Goal: Information Seeking & Learning: Learn about a topic

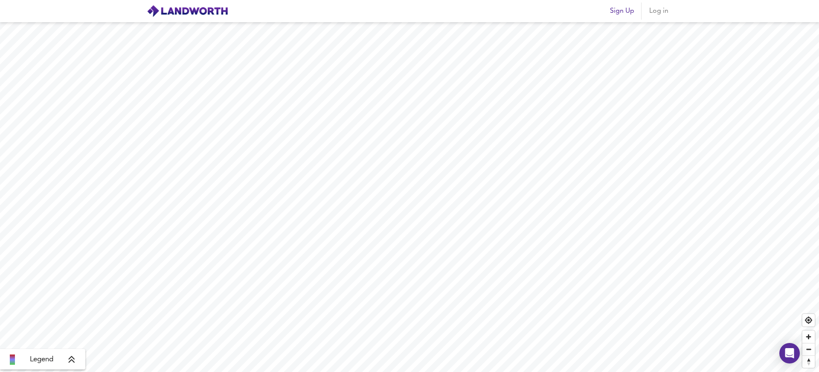
click at [657, 8] on span "Log in" at bounding box center [658, 11] width 20 height 12
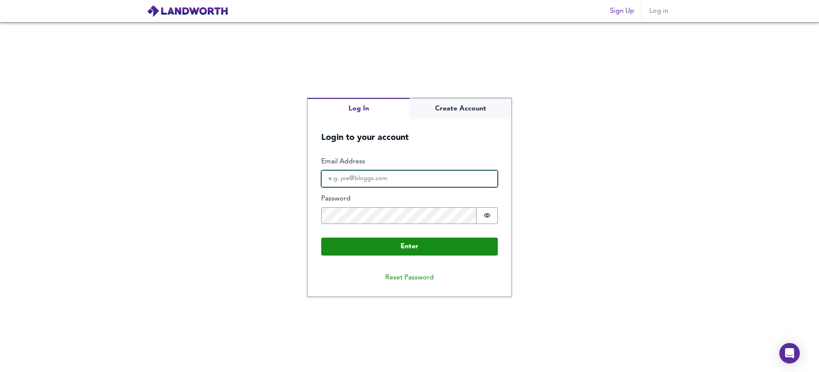
type input "[PERSON_NAME][EMAIL_ADDRESS][DOMAIN_NAME]"
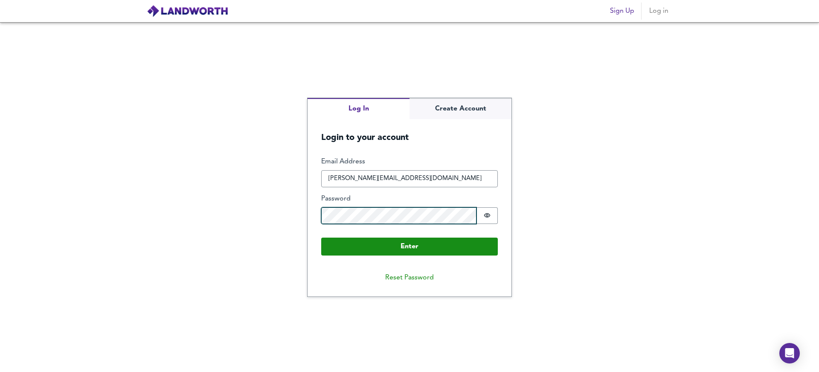
click at [410, 246] on button "Enter" at bounding box center [409, 247] width 177 height 18
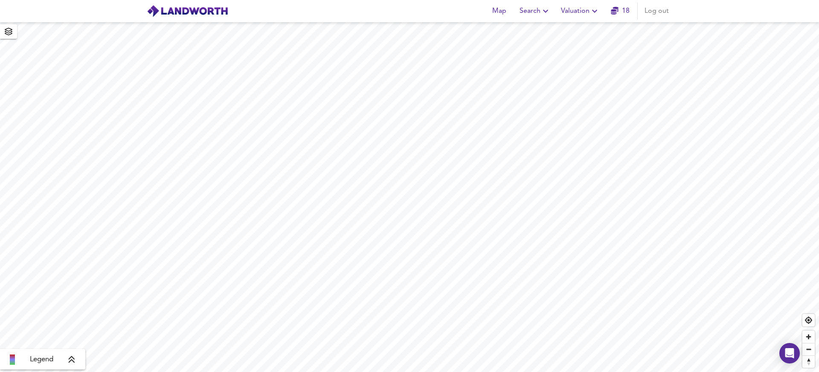
click at [519, 12] on button "Search" at bounding box center [535, 11] width 38 height 17
click at [546, 29] on li "New Search" at bounding box center [535, 30] width 84 height 15
click at [415, 32] on input "text" at bounding box center [410, 32] width 205 height 15
paste input "1 Bevan Street, London, N1 7DY"
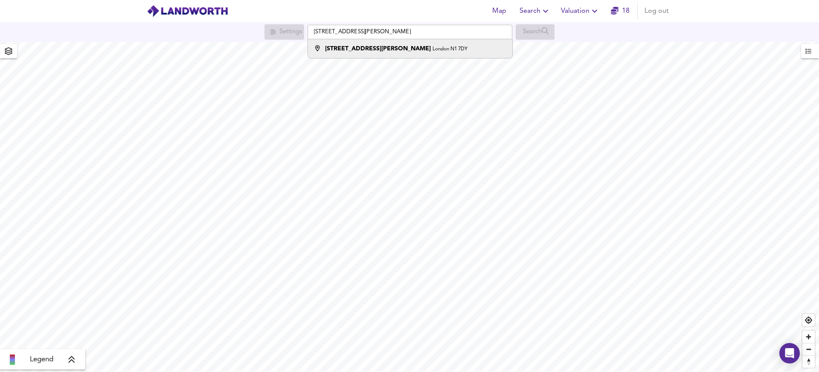
click at [412, 47] on div "1 Bevan Street London N1 7DY" at bounding box center [408, 48] width 196 height 9
type input "1 Bevan Street, London N1 7DY"
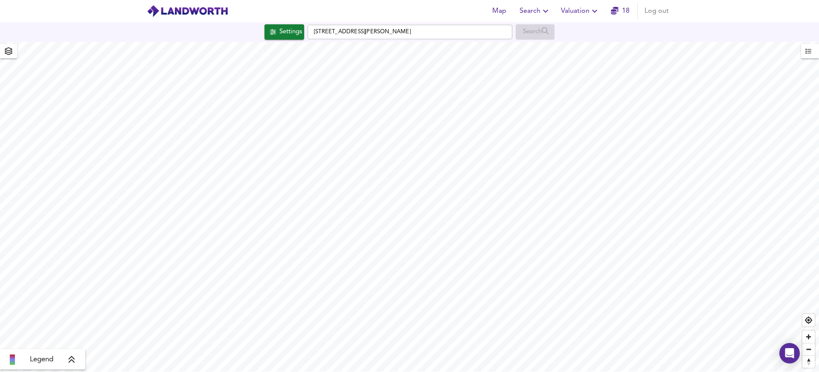
checkbox input "false"
checkbox input "true"
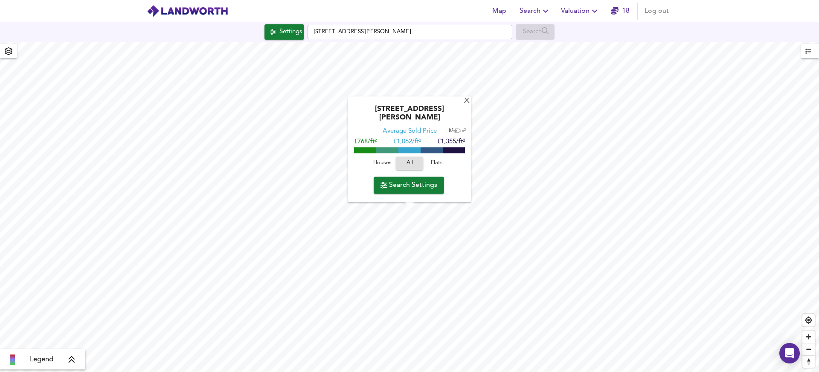
click at [407, 186] on span "Search Settings" at bounding box center [409, 185] width 57 height 12
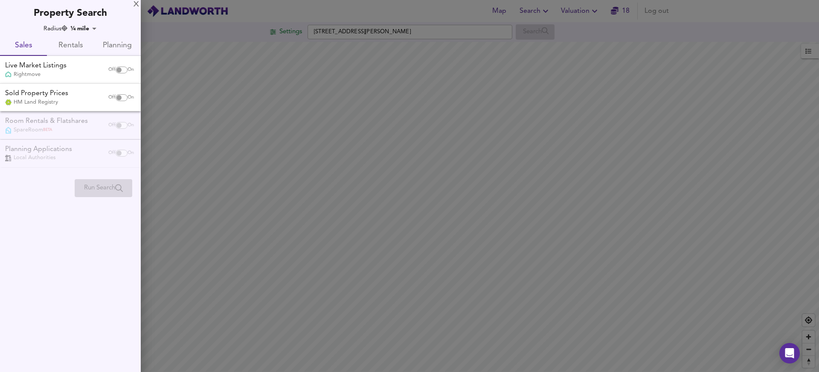
drag, startPoint x: 121, startPoint y: 67, endPoint x: 119, endPoint y: 76, distance: 9.6
click at [121, 67] on input "checkbox" at bounding box center [119, 70] width 20 height 7
checkbox input "true"
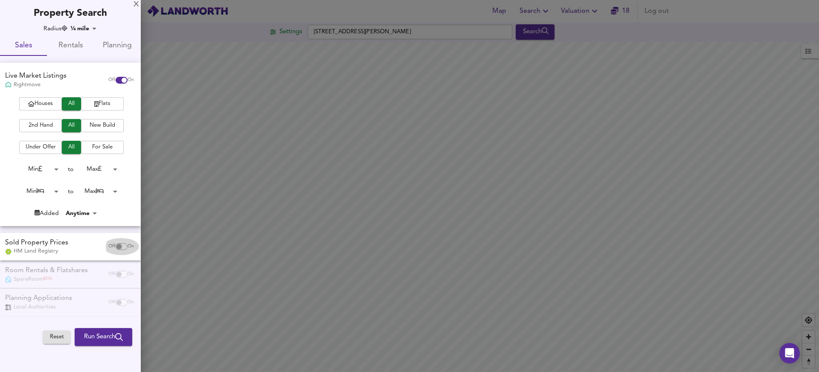
drag, startPoint x: 115, startPoint y: 242, endPoint x: 59, endPoint y: 142, distance: 114.2
click at [114, 241] on div "Off On" at bounding box center [121, 246] width 36 height 17
checkbox input "true"
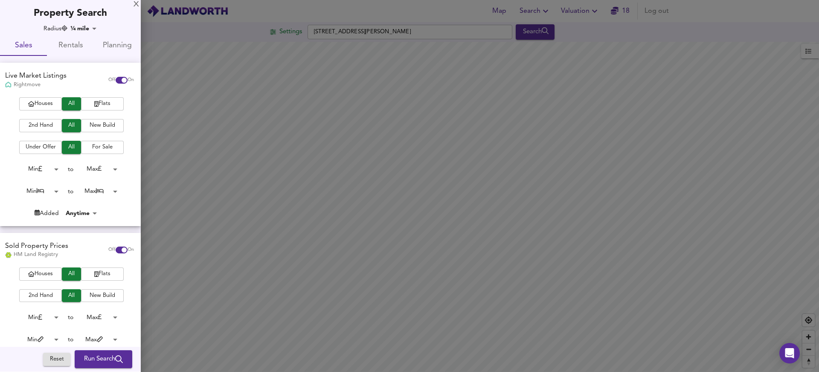
click at [43, 113] on div "Houses All Flats 2nd Hand All New Build Under Offer All For Sale Min 0 to Max 2…" at bounding box center [70, 161] width 141 height 128
click at [43, 105] on span "Houses" at bounding box center [40, 104] width 34 height 10
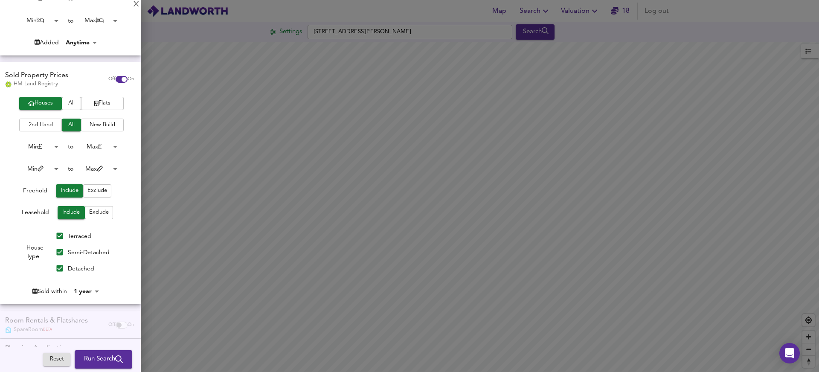
scroll to position [183, 0]
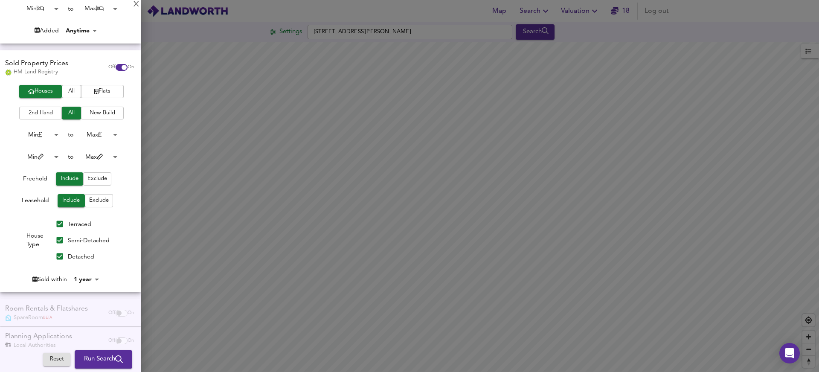
click at [80, 277] on body "Map Search Valuation 18 Log out Settings 1 Bevan Street, London N1 7DY Search L…" at bounding box center [409, 186] width 819 height 372
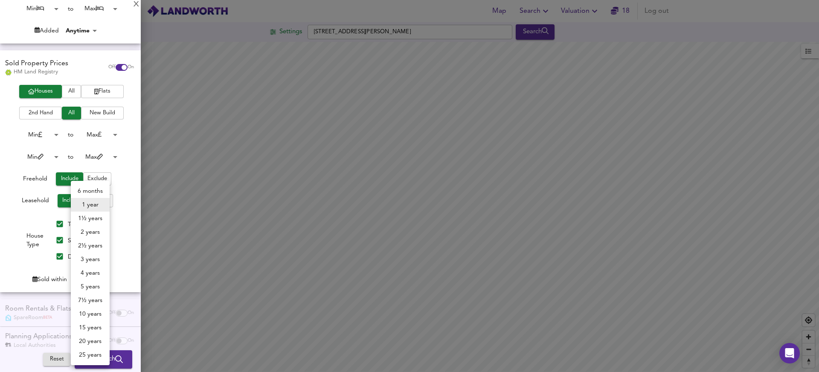
click at [89, 274] on li "4 years" at bounding box center [90, 273] width 39 height 14
type input "48"
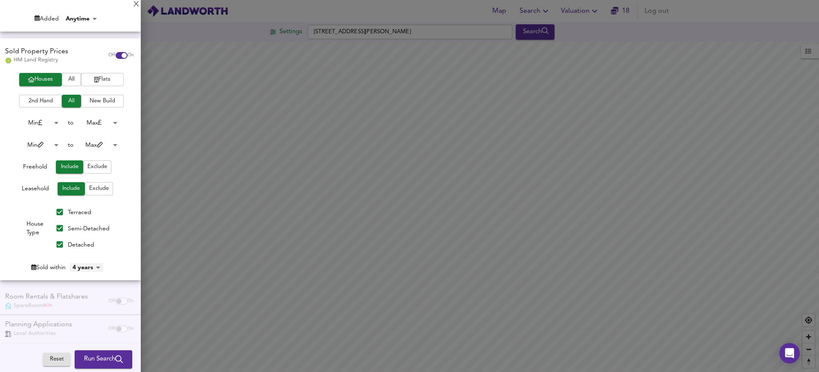
scroll to position [194, 0]
drag, startPoint x: 98, startPoint y: 360, endPoint x: 127, endPoint y: 232, distance: 130.9
click at [98, 358] on span "Run Search" at bounding box center [103, 359] width 39 height 11
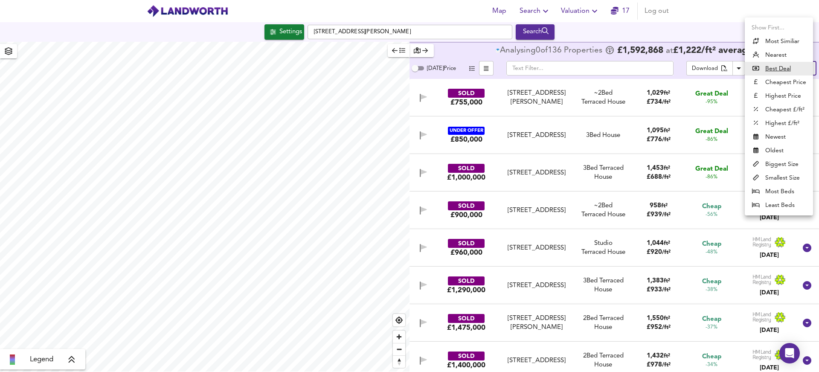
click at [790, 73] on body "Map Search Valuation 17 Log out Settings 1 Bevan Street, London N1 7DY Search L…" at bounding box center [409, 186] width 819 height 372
click at [779, 95] on li "Highest Price" at bounding box center [779, 96] width 68 height 14
type input "expensive"
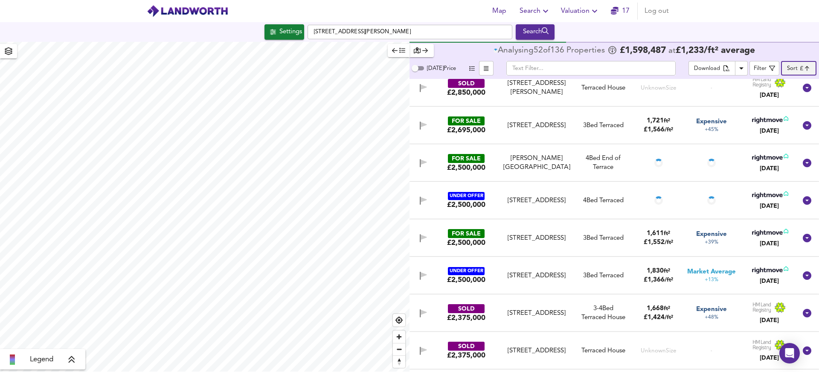
scroll to position [105, 0]
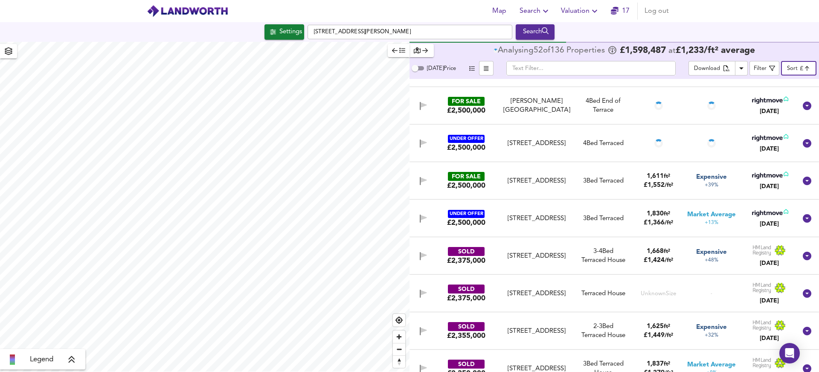
click at [547, 177] on div "Arlington Square, Islington, London, N1 7DP" at bounding box center [536, 181] width 71 height 9
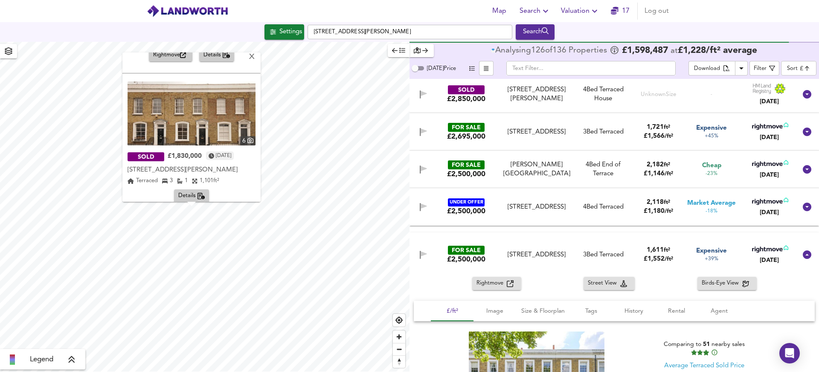
scroll to position [125, 0]
click at [193, 113] on img at bounding box center [192, 114] width 128 height 64
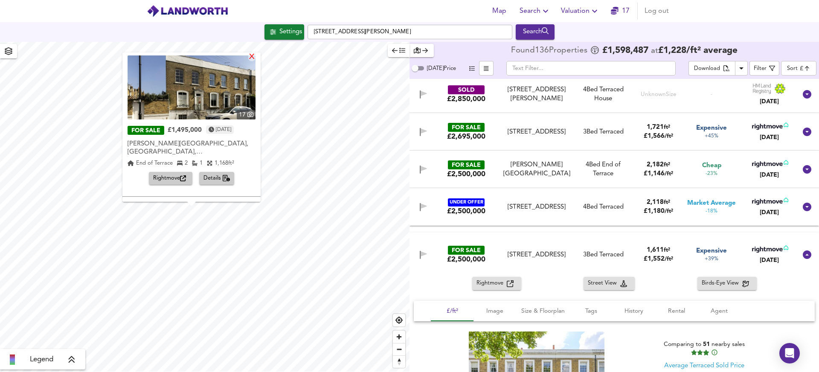
scroll to position [1, 0]
click at [256, 58] on div "X" at bounding box center [251, 57] width 7 height 8
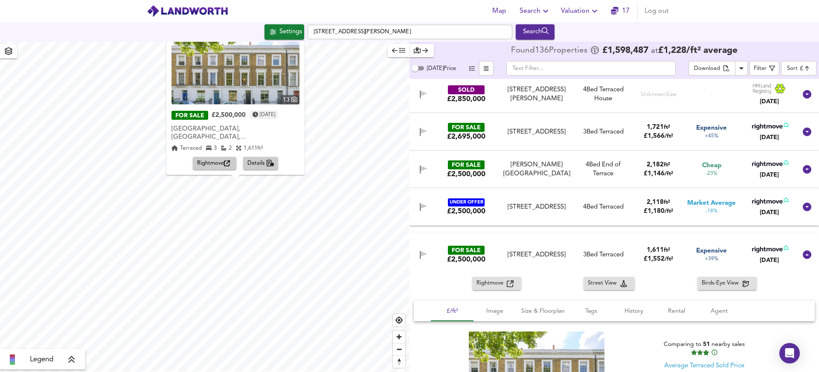
scroll to position [0, 0]
click at [252, 96] on img at bounding box center [235, 73] width 128 height 64
click at [304, 44] on div "X" at bounding box center [299, 40] width 7 height 8
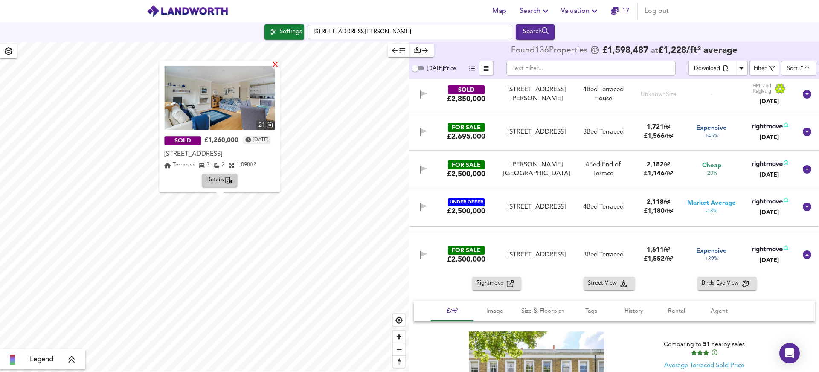
click at [279, 67] on div "X" at bounding box center [275, 65] width 7 height 8
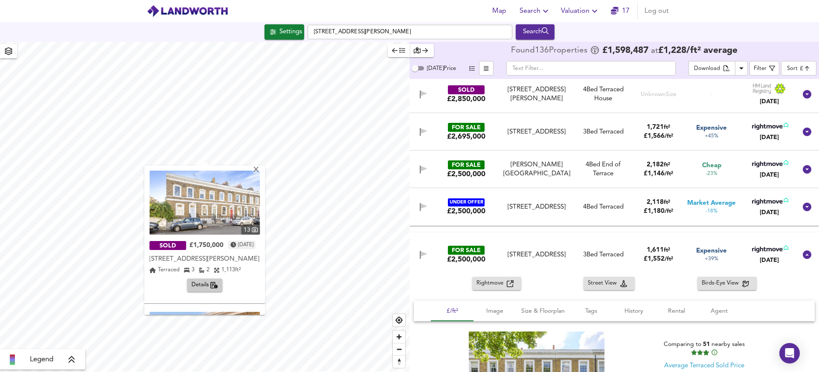
click at [231, 201] on img at bounding box center [204, 203] width 110 height 64
click at [260, 169] on div "X" at bounding box center [256, 170] width 7 height 8
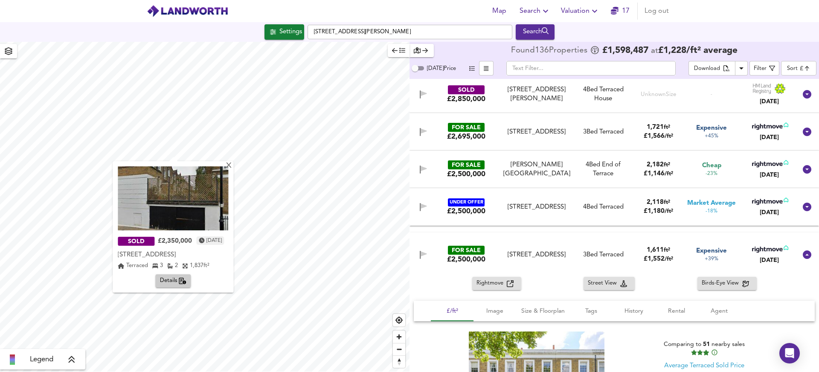
scroll to position [-1, 0]
click at [175, 198] on img at bounding box center [173, 198] width 110 height 64
click at [169, 284] on span "Details" at bounding box center [173, 281] width 27 height 10
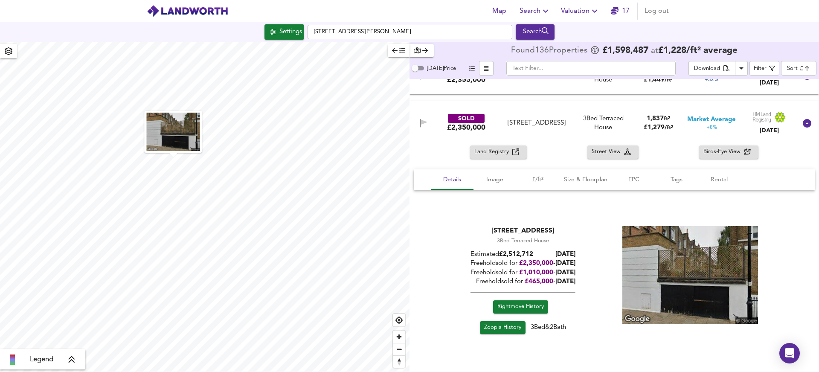
scroll to position [561, 0]
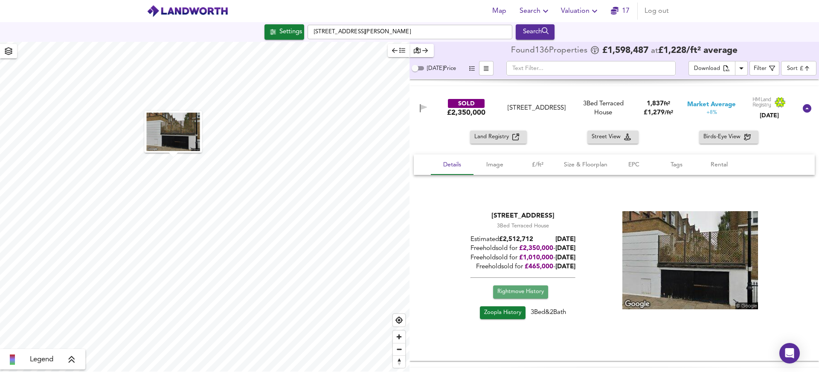
click at [523, 288] on span "Rightmove History" at bounding box center [520, 292] width 46 height 10
click at [511, 309] on span "Zoopla History" at bounding box center [502, 313] width 37 height 10
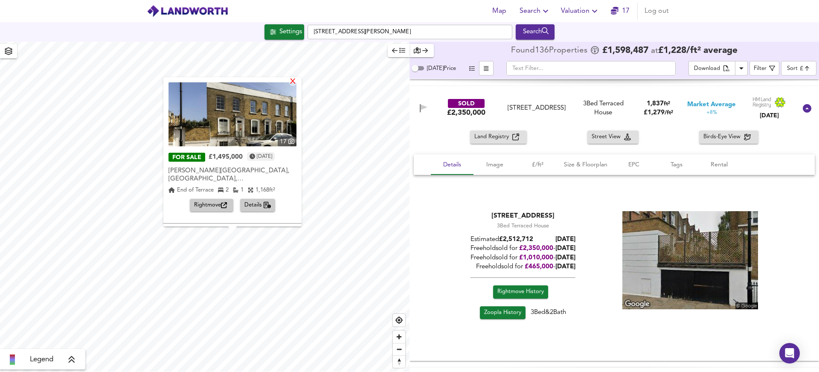
click at [296, 80] on div "X" at bounding box center [292, 82] width 7 height 8
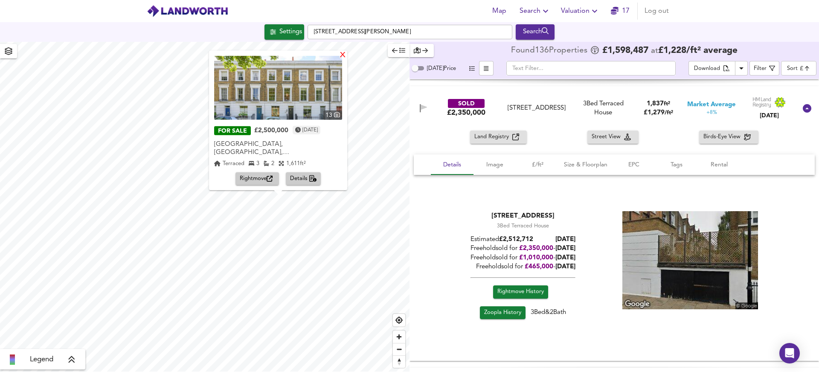
click at [346, 59] on div "X" at bounding box center [342, 55] width 7 height 8
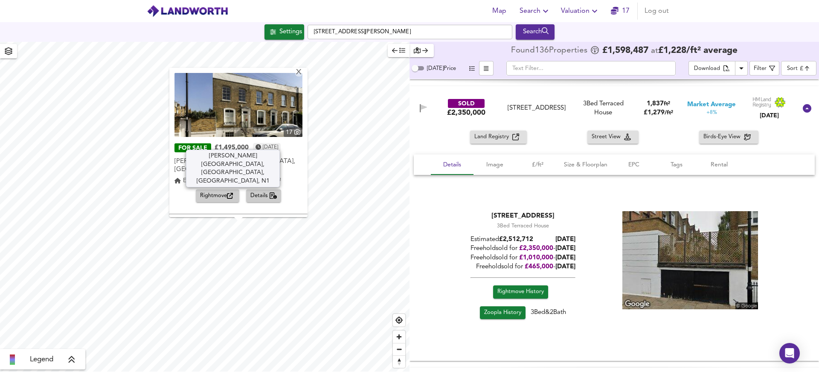
scroll to position [115, 0]
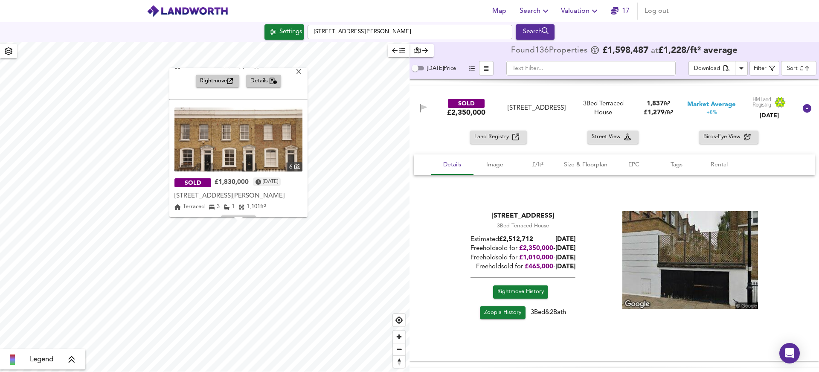
click at [256, 148] on img at bounding box center [238, 140] width 128 height 64
click at [301, 73] on div "X" at bounding box center [298, 73] width 7 height 8
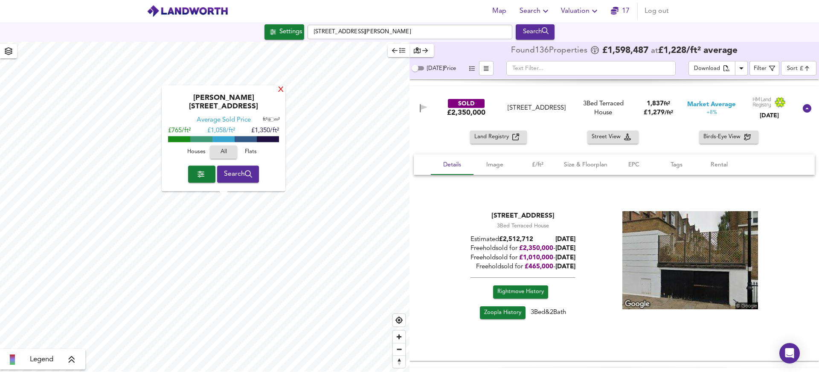
click at [279, 94] on div "X" at bounding box center [280, 90] width 7 height 8
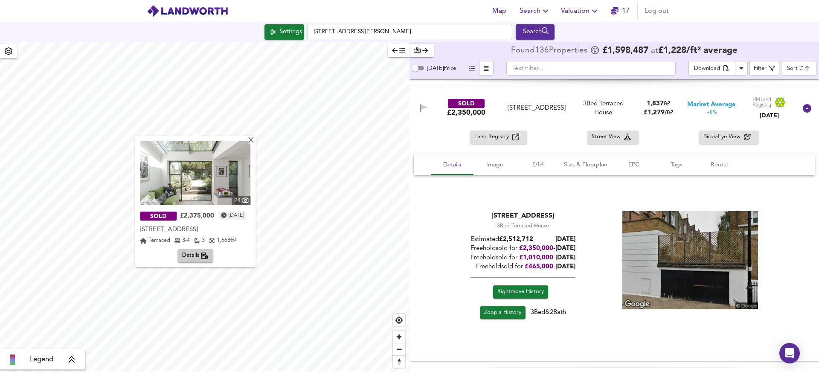
click at [204, 180] on img at bounding box center [195, 173] width 110 height 64
click at [255, 142] on div "X" at bounding box center [251, 142] width 7 height 8
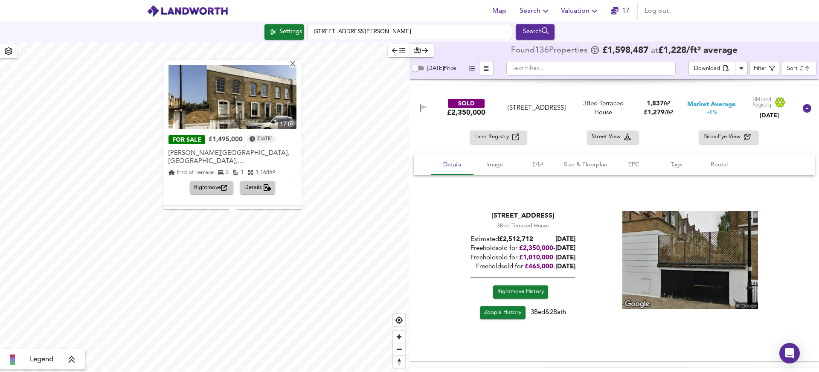
click at [223, 185] on icon "button" at bounding box center [224, 188] width 6 height 6
click at [294, 63] on div "17 FOR SALE £1,495,000 2 weeks ago Bevan Street, Islington, London, N1 Bevan St…" at bounding box center [232, 129] width 138 height 139
click at [296, 64] on div "X" at bounding box center [292, 65] width 7 height 8
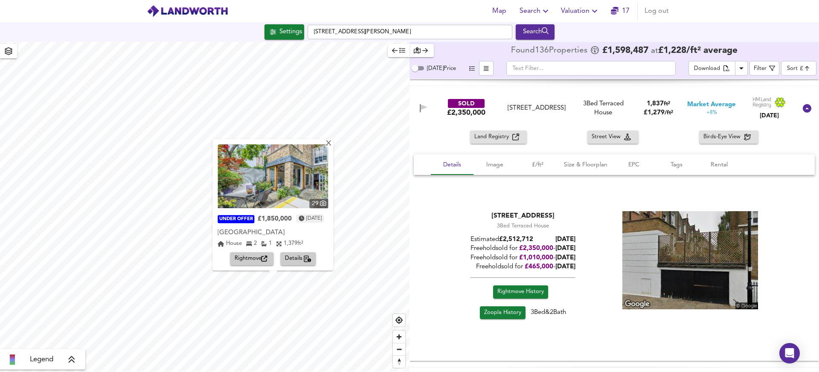
click at [283, 189] on img at bounding box center [273, 176] width 110 height 64
click at [333, 142] on div "X" at bounding box center [328, 144] width 7 height 8
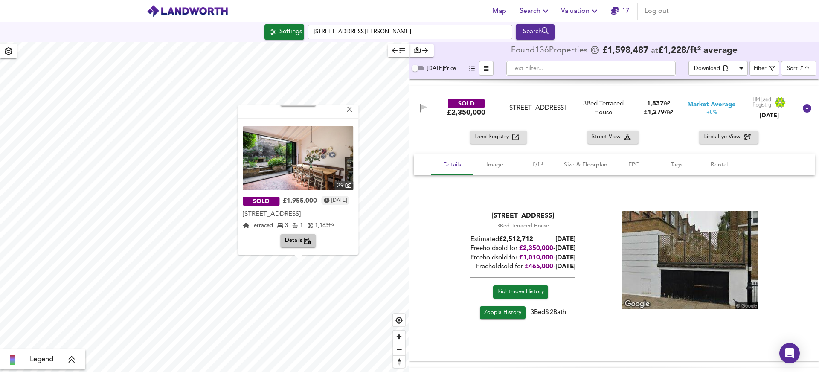
scroll to position [125, 0]
click at [310, 170] on img at bounding box center [298, 159] width 110 height 64
click at [358, 109] on div "35 SOLD £1,680,000 3 years ago 67 Arlington Avenue, N1 7BA 67 Arlington Avenue,…" at bounding box center [298, 45] width 121 height 131
click at [354, 109] on div "X" at bounding box center [349, 110] width 7 height 8
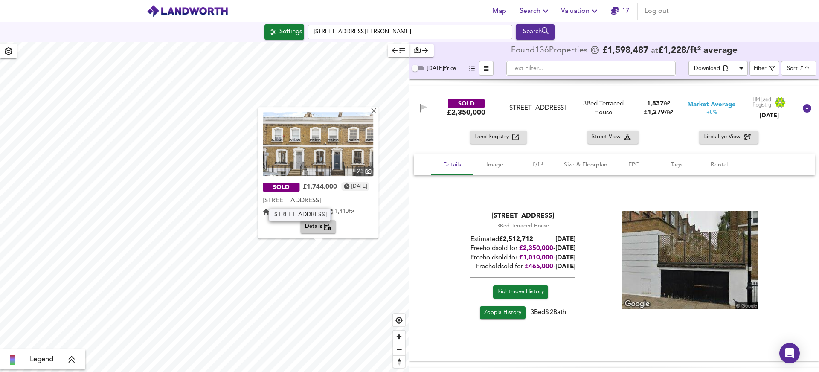
scroll to position [0, 0]
click at [337, 162] on img at bounding box center [318, 144] width 110 height 64
click at [378, 114] on div "X" at bounding box center [374, 112] width 7 height 8
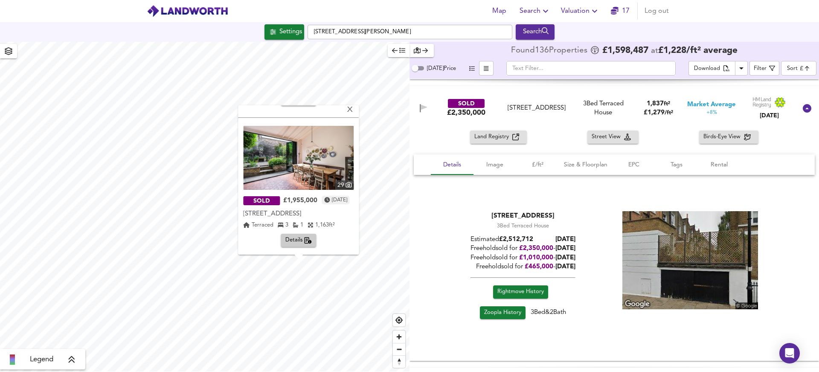
scroll to position [125, 0]
click at [354, 110] on div "X" at bounding box center [350, 110] width 7 height 8
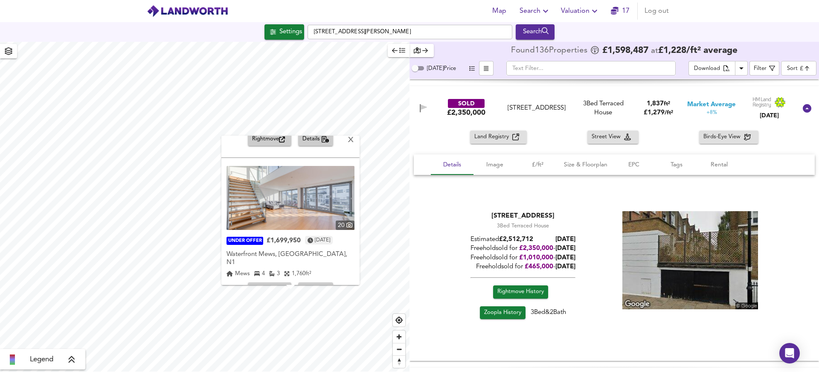
scroll to position [265, 0]
click at [354, 141] on div "X" at bounding box center [350, 141] width 7 height 8
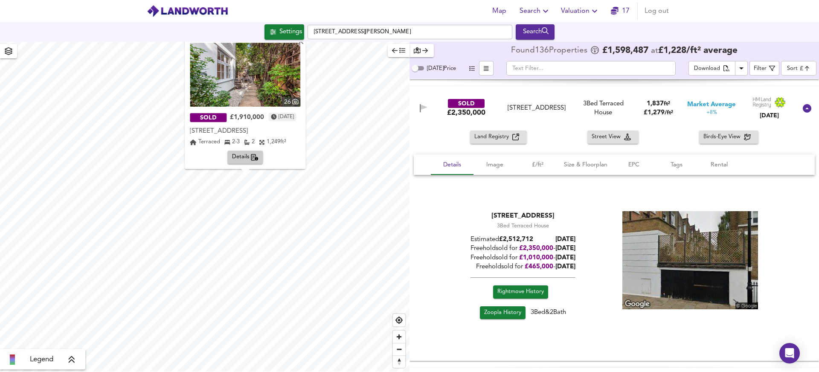
scroll to position [0, 0]
click at [288, 77] on img at bounding box center [245, 75] width 110 height 64
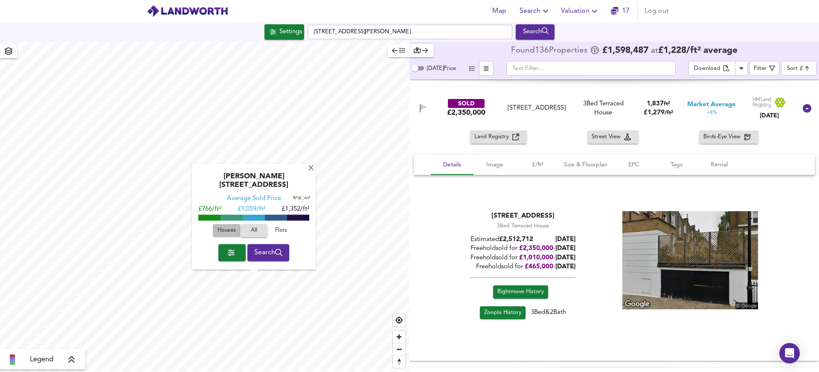
click at [219, 229] on span "Houses" at bounding box center [226, 231] width 23 height 10
click at [308, 173] on div "X" at bounding box center [311, 169] width 7 height 8
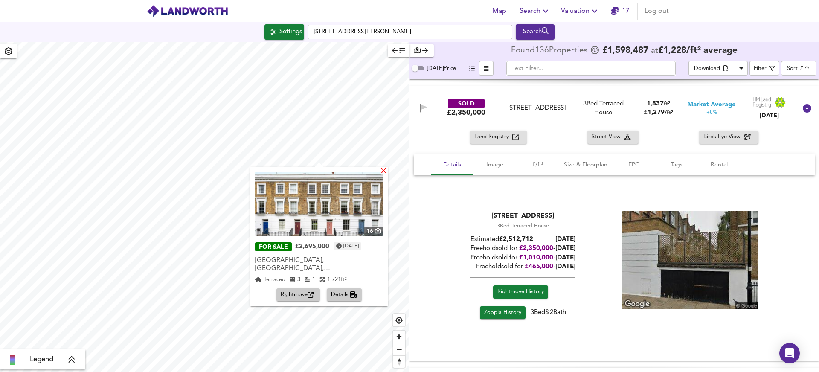
click at [387, 172] on div "X" at bounding box center [383, 172] width 7 height 8
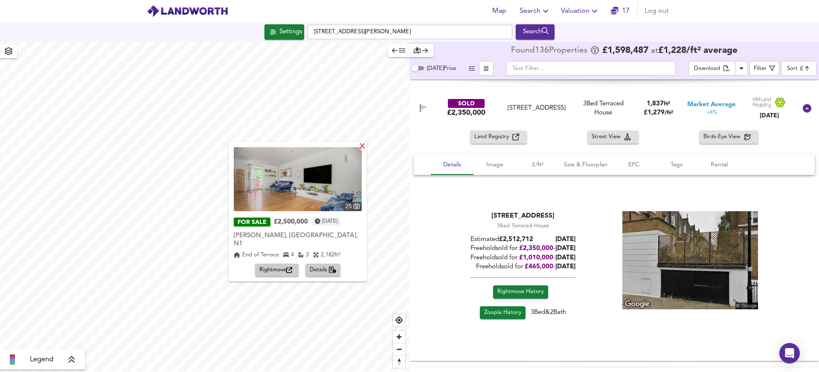
click at [366, 149] on div "X" at bounding box center [362, 147] width 7 height 8
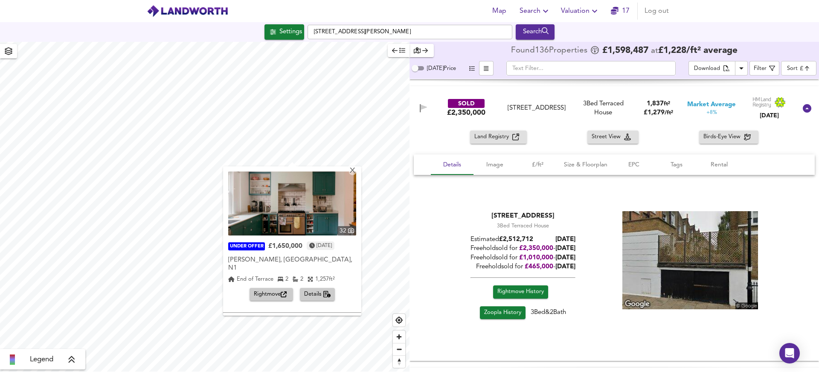
click at [287, 207] on img at bounding box center [292, 203] width 128 height 64
